Goal: Find specific page/section: Find specific page/section

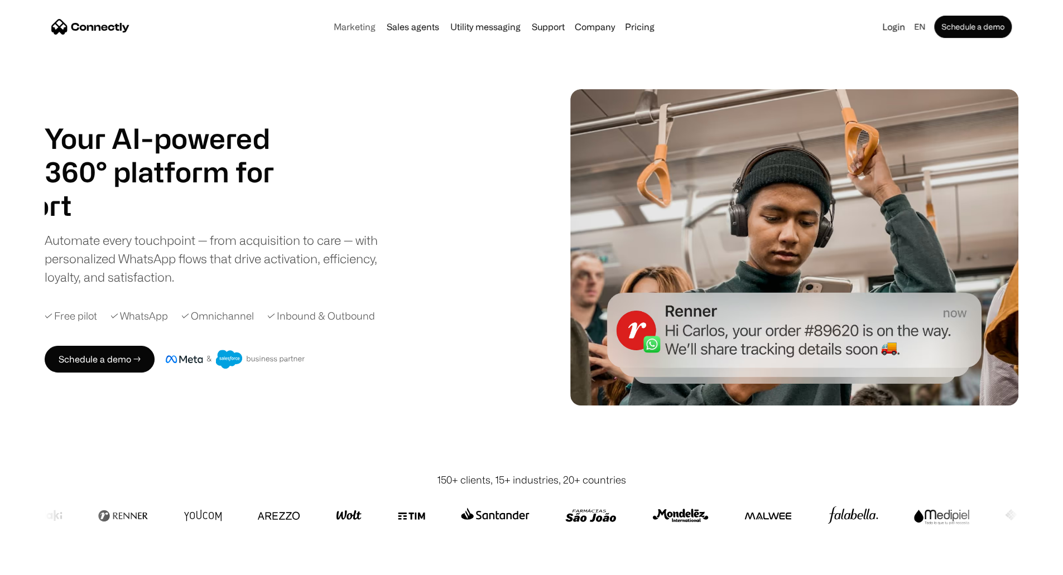
click at [329, 26] on link "Marketing" at bounding box center [354, 26] width 51 height 9
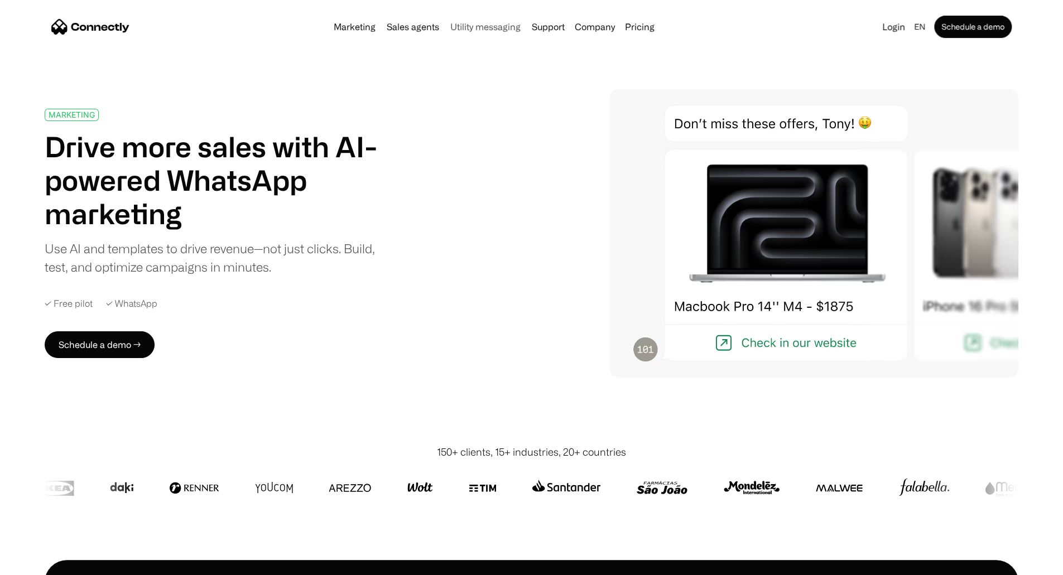
click at [462, 25] on link "Utility messaging" at bounding box center [485, 26] width 79 height 9
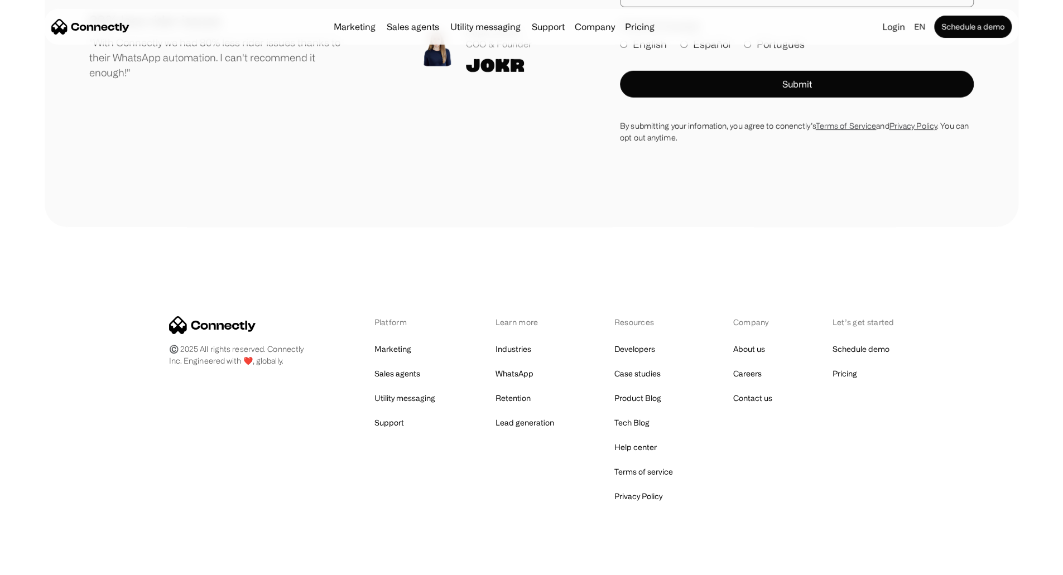
scroll to position [2867, 0]
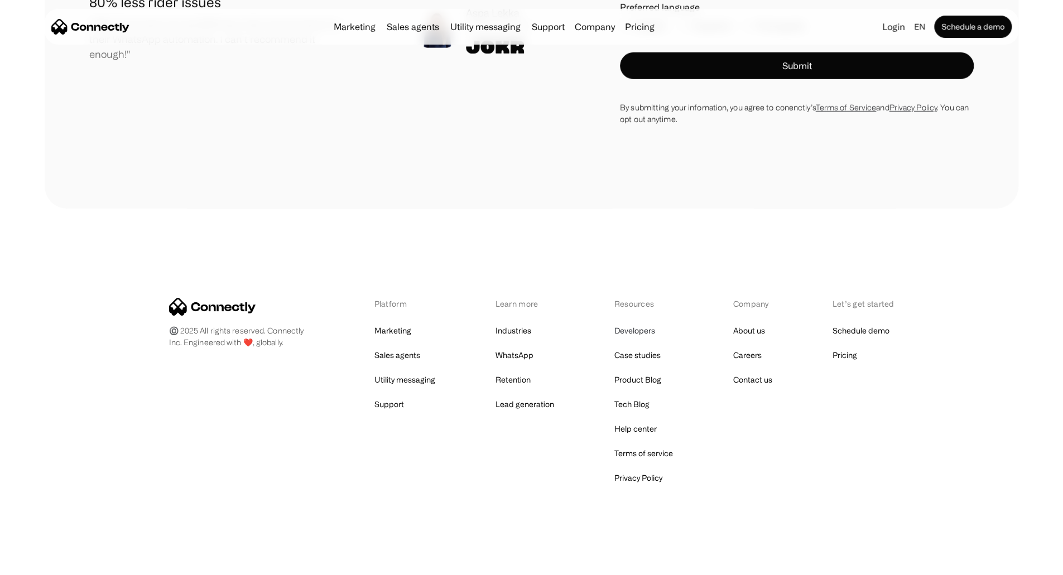
click at [634, 332] on link "Developers" at bounding box center [634, 331] width 41 height 16
